Goal: Navigation & Orientation: Find specific page/section

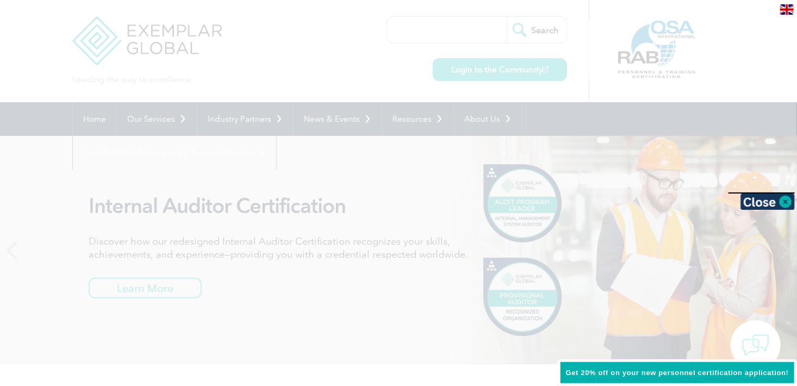
click at [286, 57] on div at bounding box center [398, 193] width 797 height 386
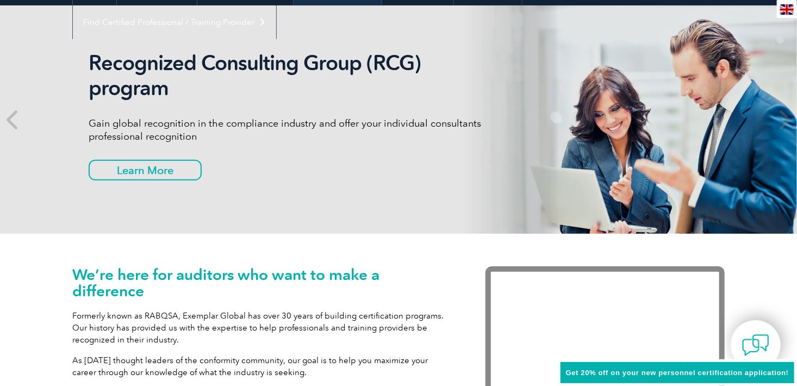
scroll to position [326, 0]
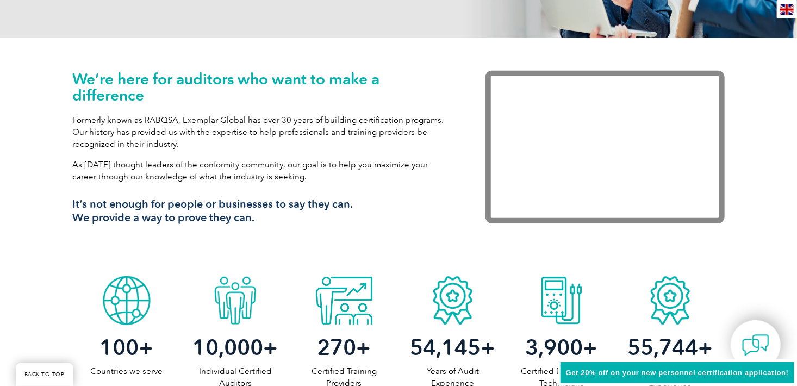
click at [299, 80] on h1 "We’re here for auditors who want to make a difference" at bounding box center [262, 87] width 381 height 33
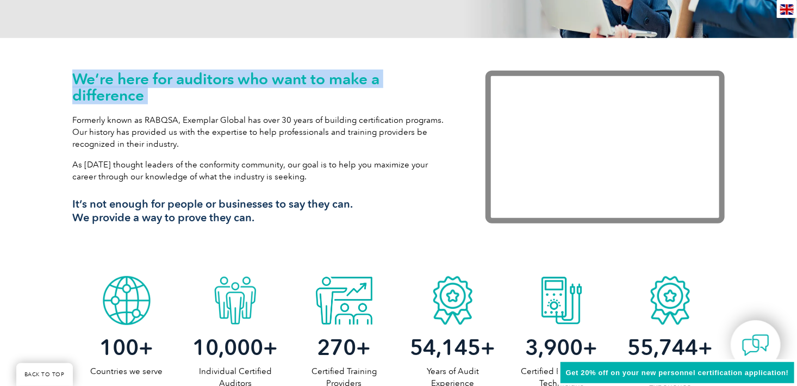
click at [299, 80] on h1 "We’re here for auditors who want to make a difference" at bounding box center [262, 87] width 381 height 33
drag, startPoint x: 299, startPoint y: 80, endPoint x: 272, endPoint y: 103, distance: 35.1
click at [272, 101] on h1 "We’re here for auditors who want to make a difference" at bounding box center [262, 87] width 381 height 33
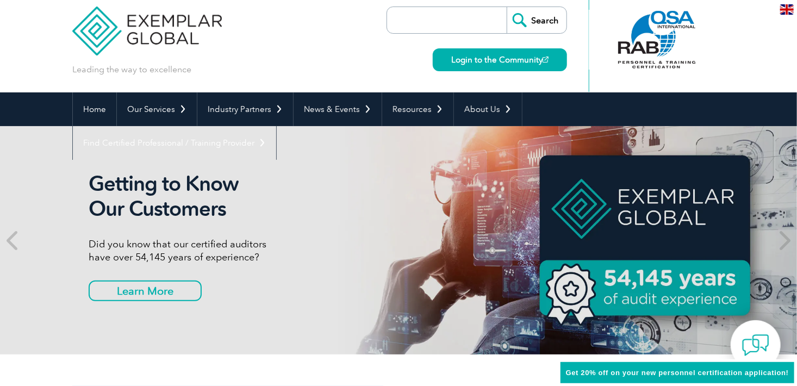
scroll to position [0, 0]
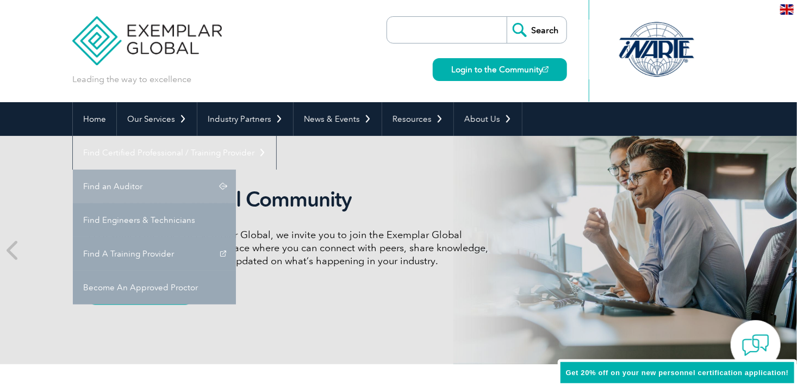
click at [236, 170] on link "Find an Auditor" at bounding box center [154, 187] width 163 height 34
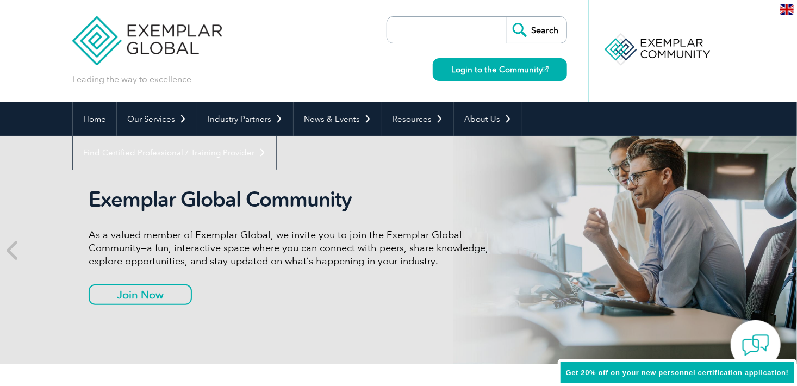
click at [673, 43] on div at bounding box center [657, 50] width 108 height 60
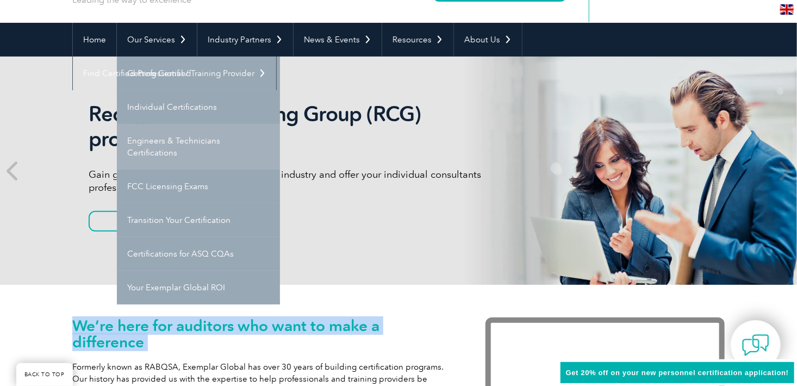
scroll to position [54, 0]
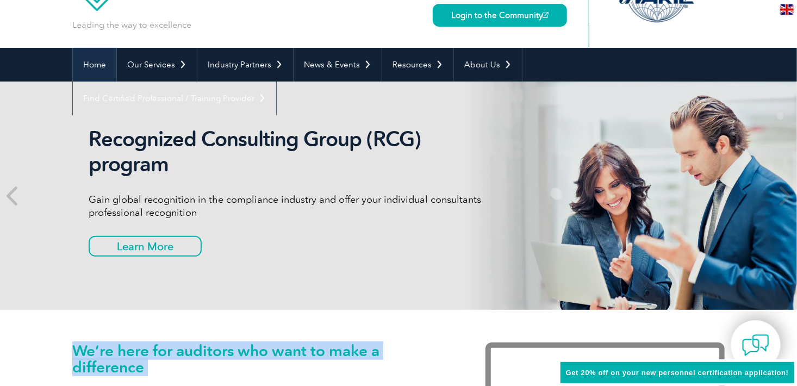
click at [103, 66] on link "Home" at bounding box center [95, 65] width 44 height 34
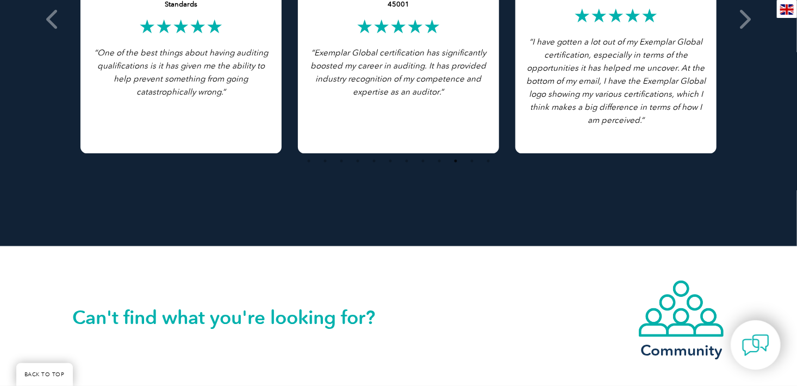
scroll to position [2158, 0]
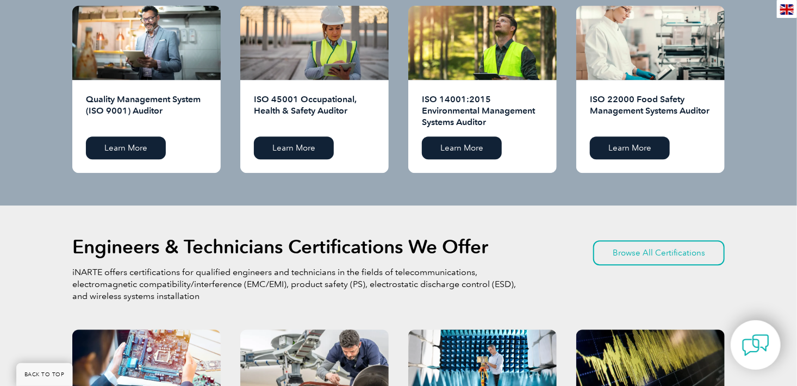
scroll to position [1015, 0]
